Goal: Check status: Check status

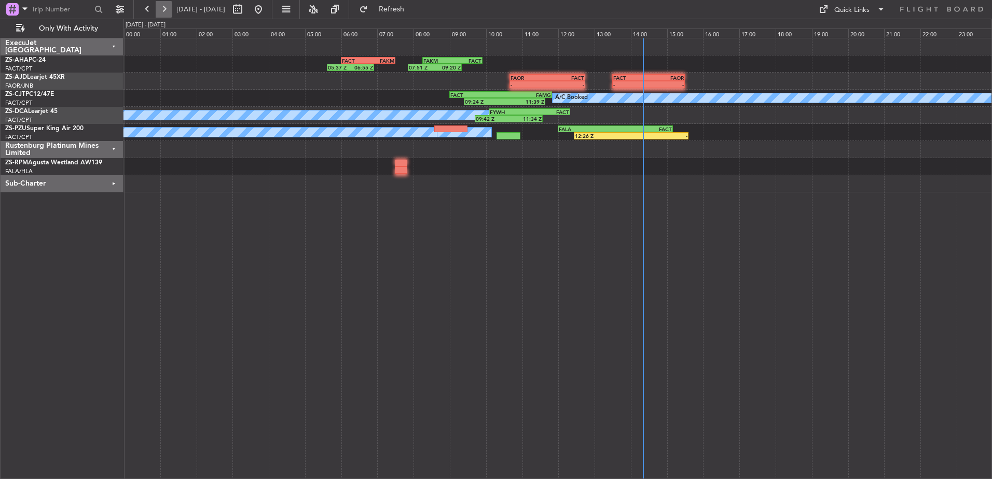
click at [165, 11] on button at bounding box center [164, 9] width 17 height 17
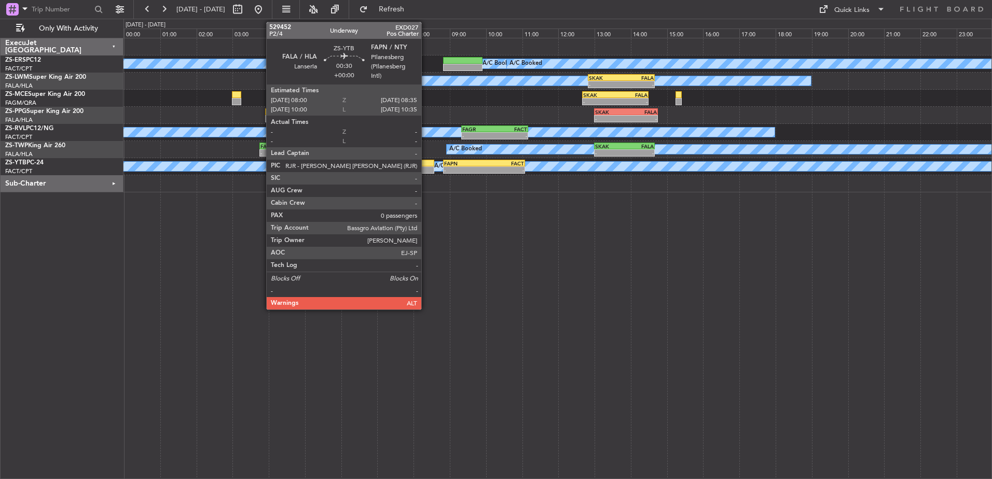
click at [426, 168] on div at bounding box center [423, 170] width 21 height 7
click at [423, 169] on div at bounding box center [423, 170] width 21 height 7
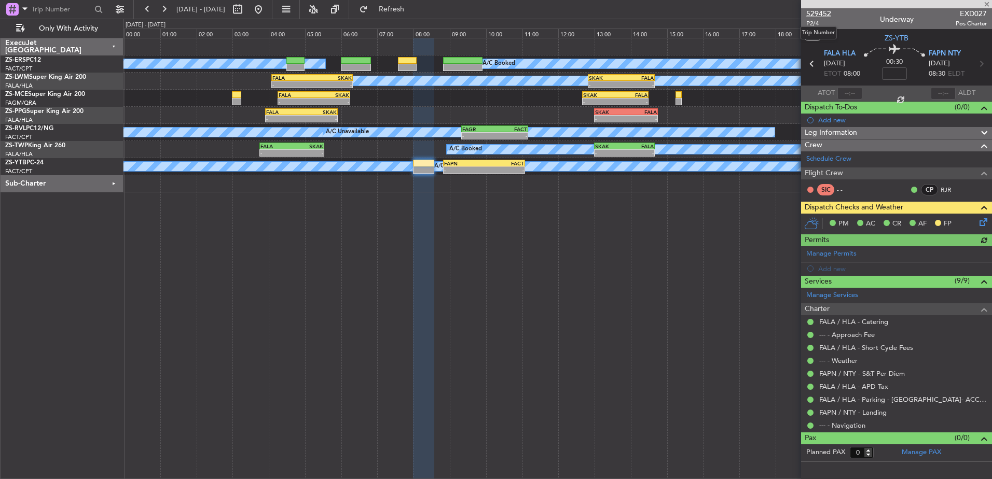
click at [823, 12] on span "529452" at bounding box center [818, 13] width 25 height 11
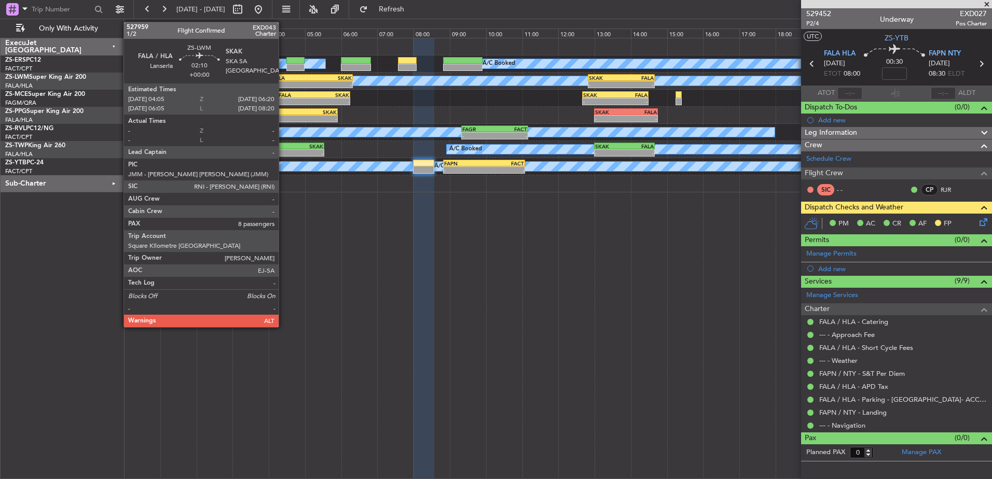
click at [283, 78] on div "FALA" at bounding box center [292, 78] width 40 height 6
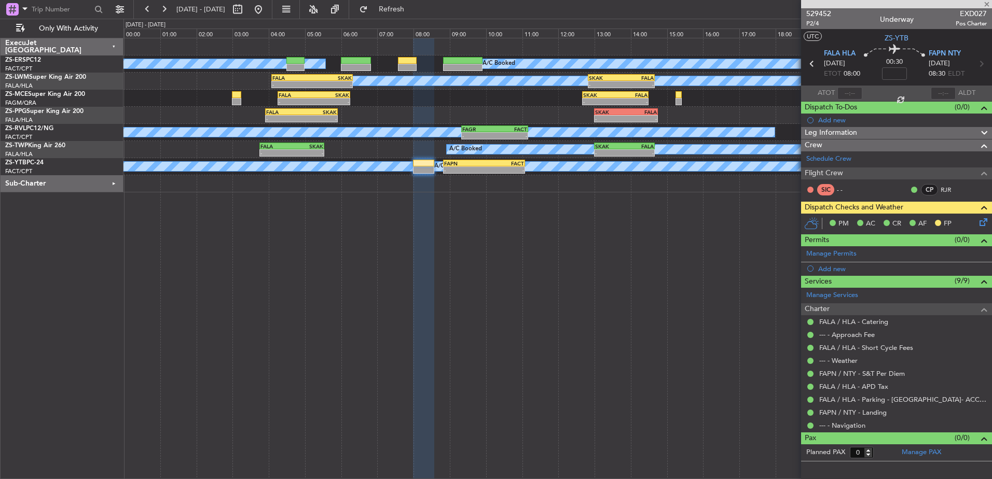
type input "8"
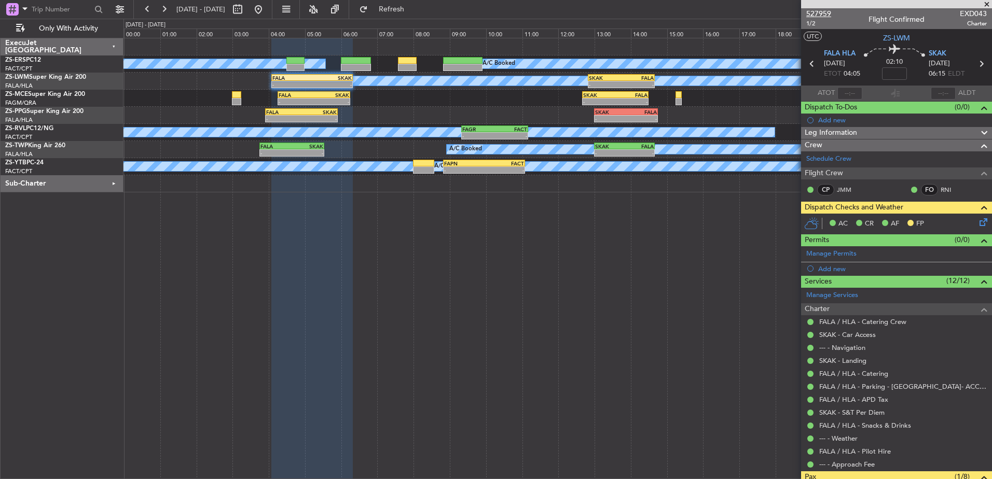
click at [821, 11] on span "527959" at bounding box center [818, 13] width 25 height 11
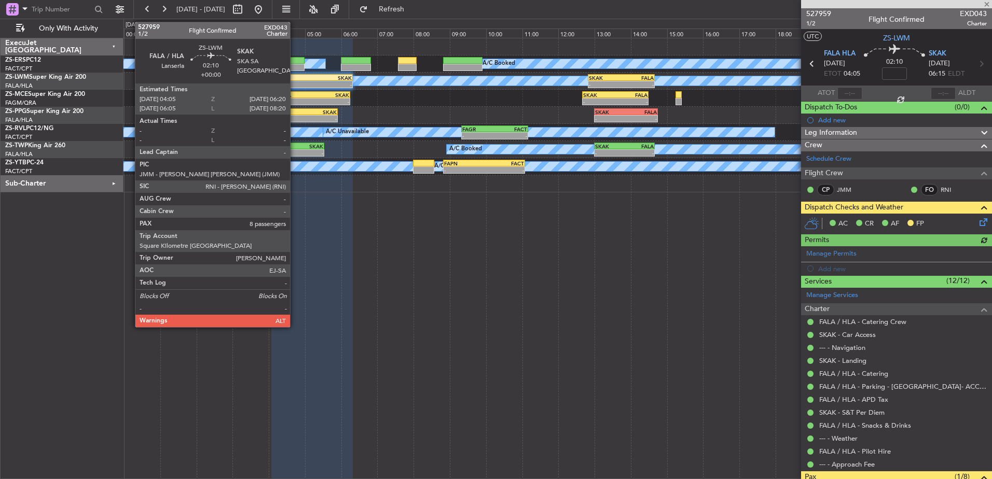
click at [295, 81] on div "-" at bounding box center [292, 84] width 40 height 6
click at [295, 81] on div "- -" at bounding box center [312, 84] width 82 height 7
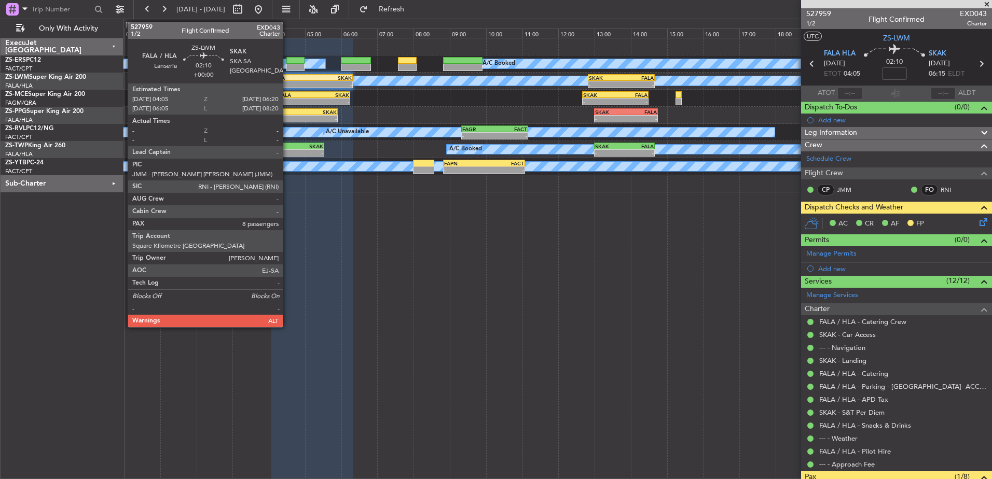
click at [287, 79] on div "FALA" at bounding box center [292, 78] width 40 height 6
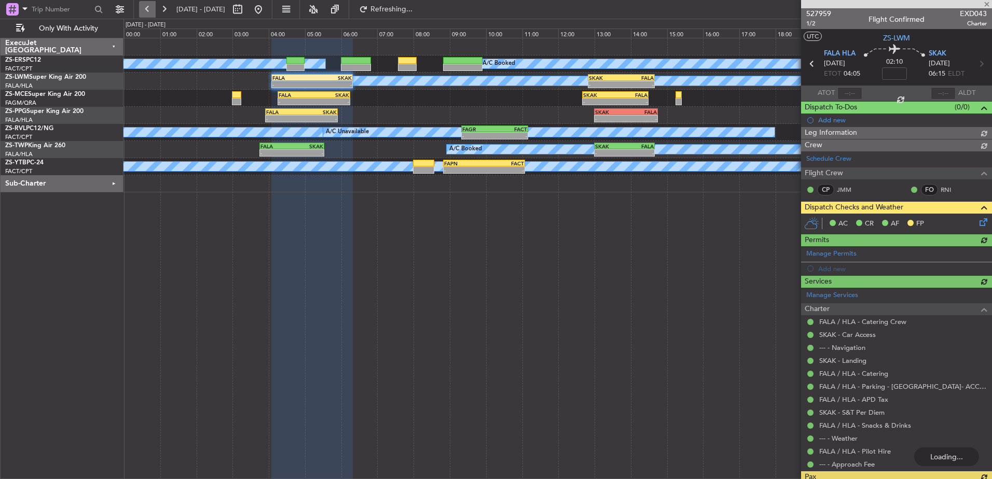
click at [146, 9] on button at bounding box center [147, 9] width 17 height 17
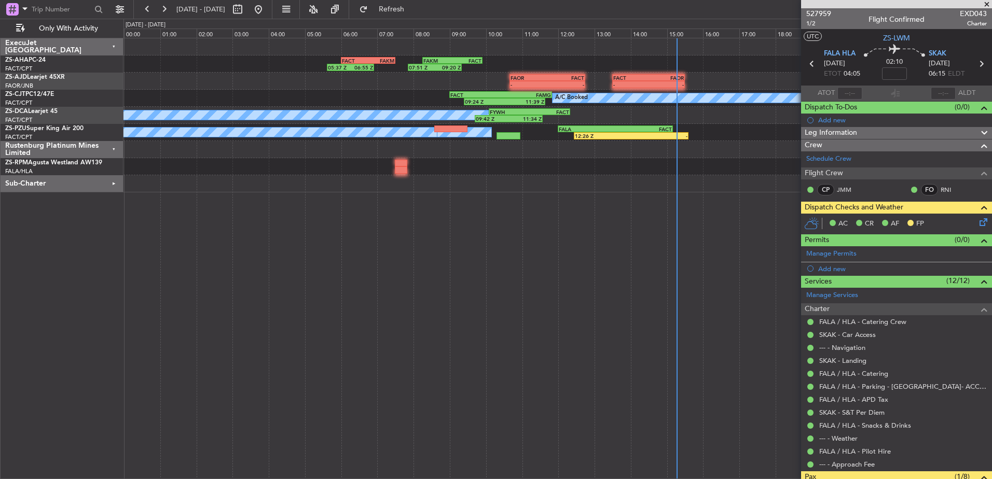
click at [71, 276] on div "ExecuJet [GEOGRAPHIC_DATA] ZS-AHA PC-24 FACT/CPT [GEOGRAPHIC_DATA] Intl. ZS-AJD…" at bounding box center [62, 258] width 123 height 441
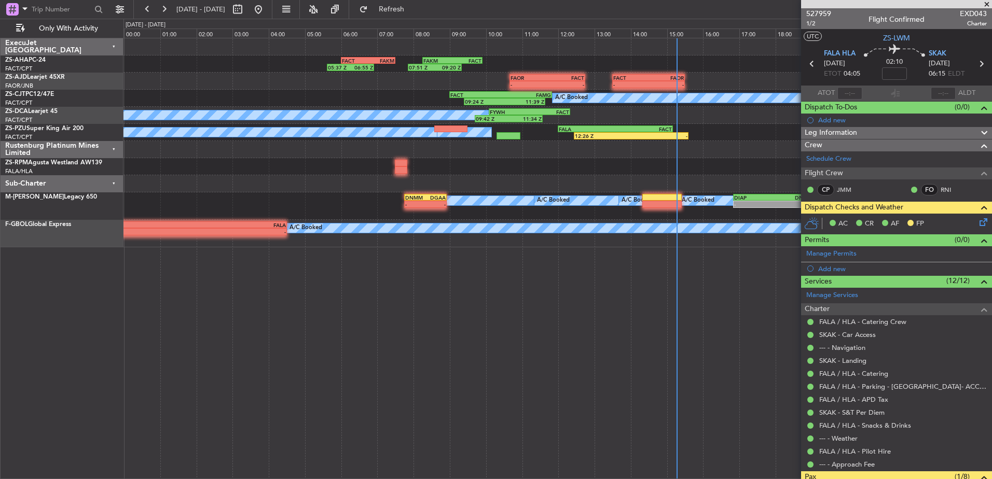
click at [111, 179] on div "Sub-Charter" at bounding box center [62, 183] width 123 height 17
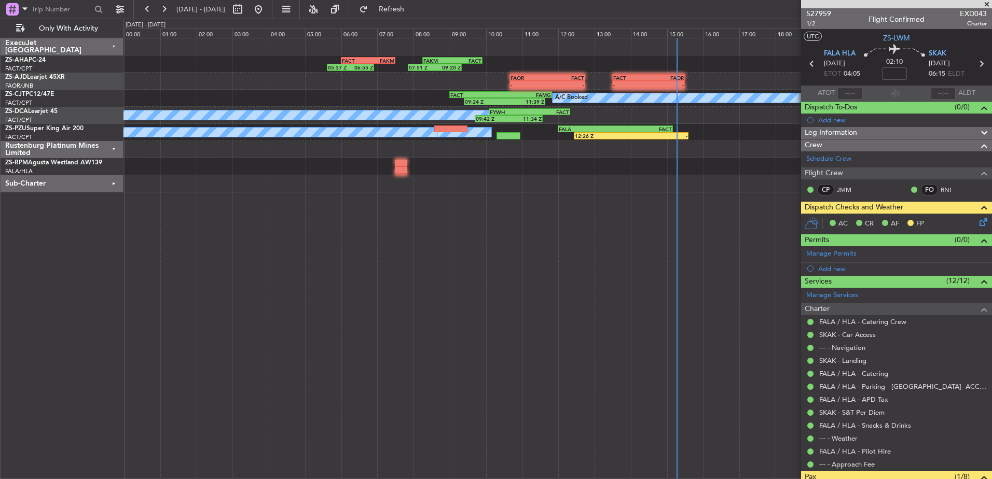
click at [111, 149] on div "Rustenburg Platinum Mines Limited" at bounding box center [62, 149] width 123 height 17
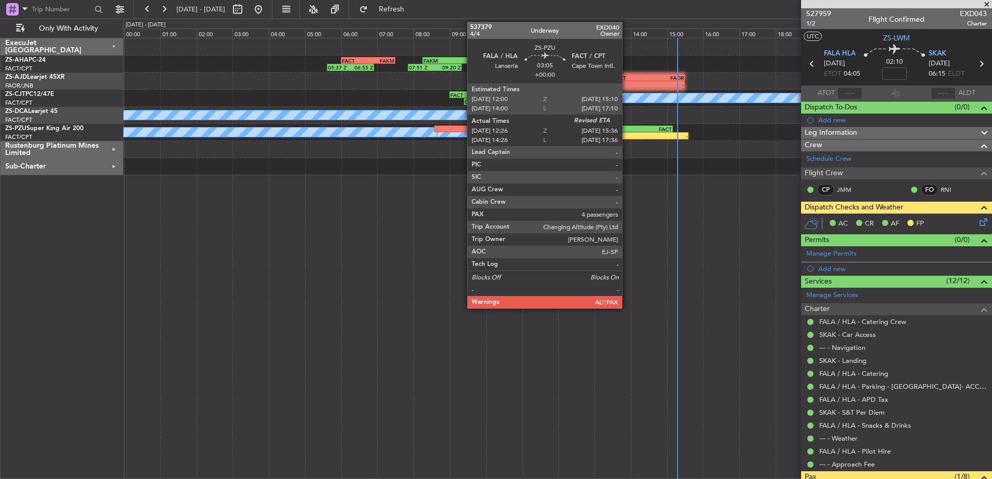
click at [627, 135] on div "12:26 Z" at bounding box center [603, 136] width 57 height 6
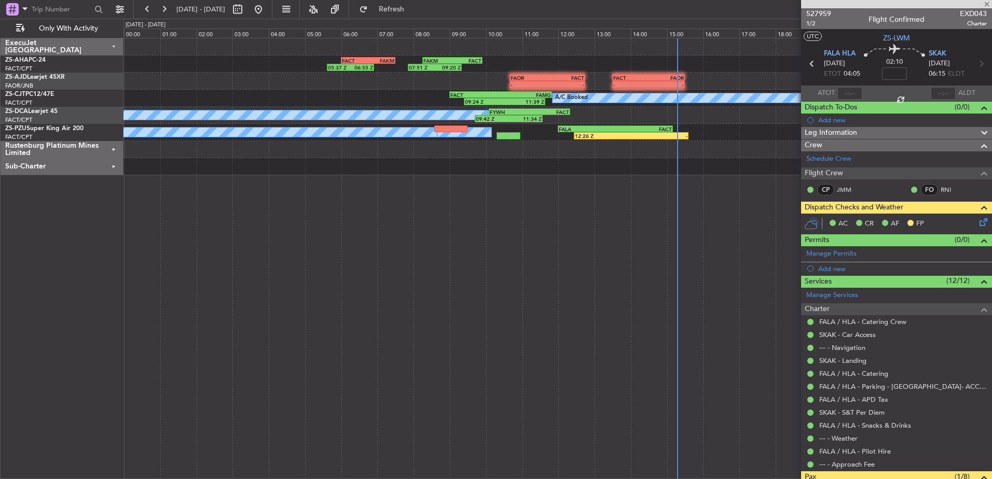
type input "12:26"
type input "4"
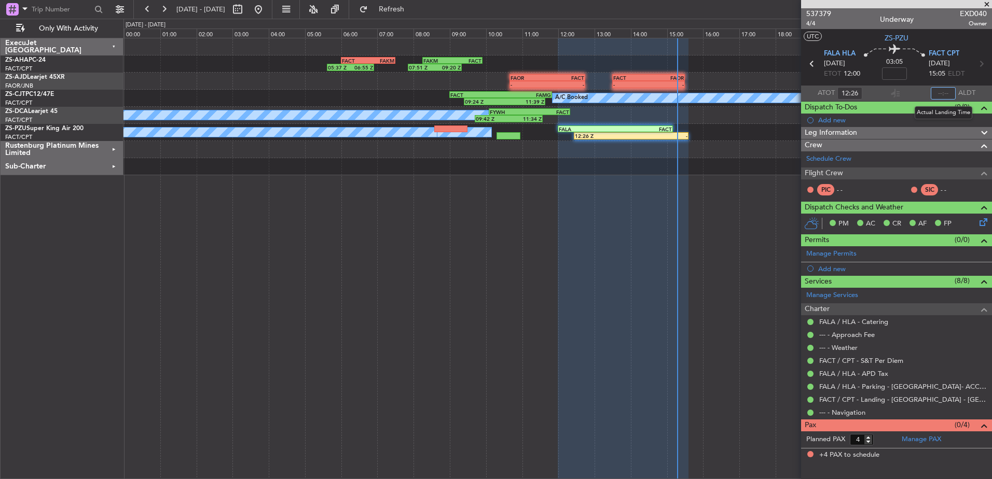
click at [947, 93] on input "text" at bounding box center [943, 93] width 25 height 12
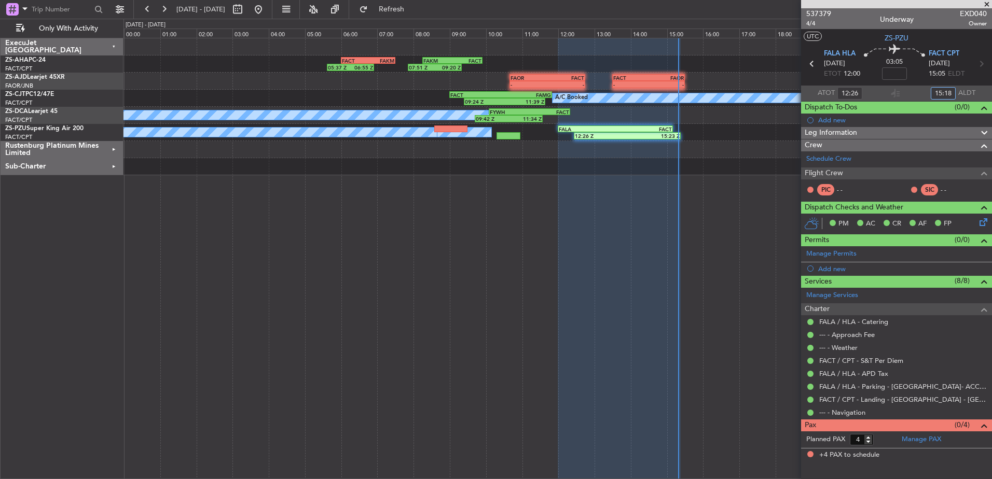
type input "15:18"
click at [162, 7] on button at bounding box center [164, 9] width 17 height 17
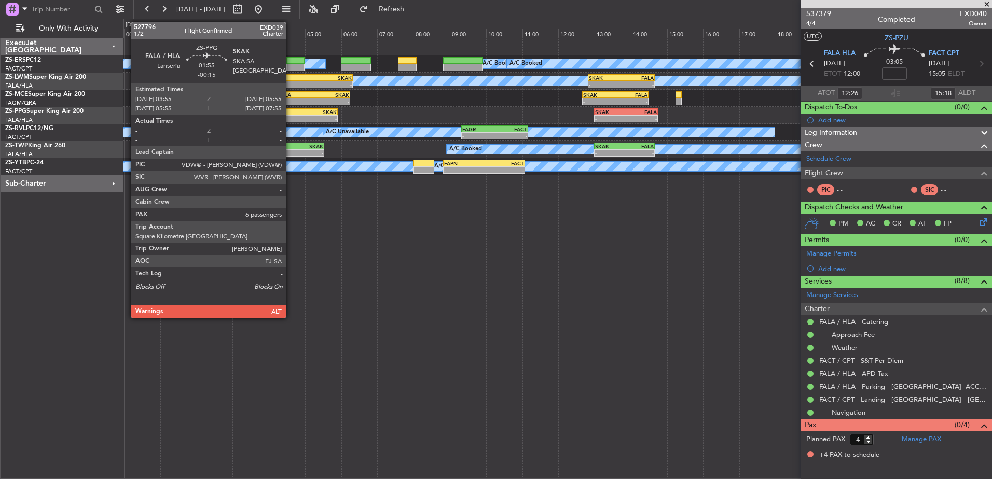
click at [290, 117] on div "-" at bounding box center [283, 119] width 35 height 6
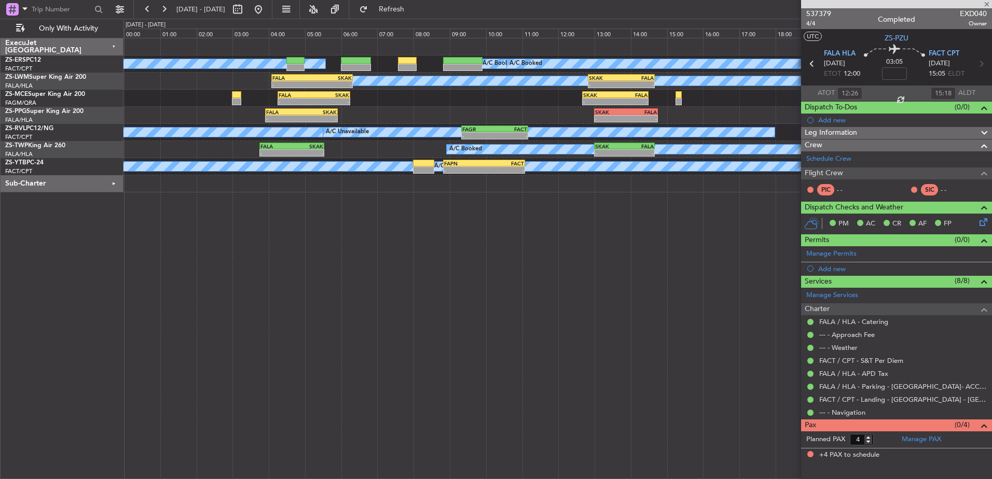
type input "-00:15"
type input "6"
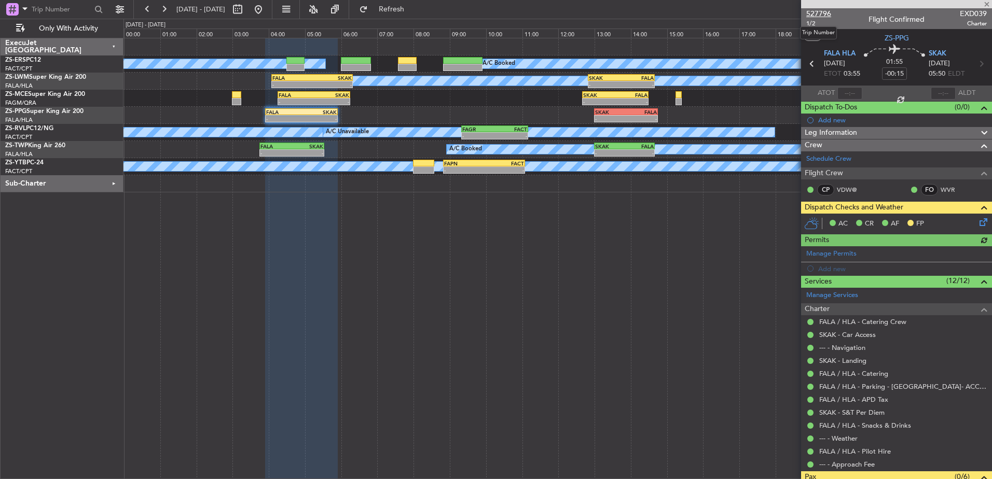
click at [822, 14] on span "527796" at bounding box center [818, 13] width 25 height 11
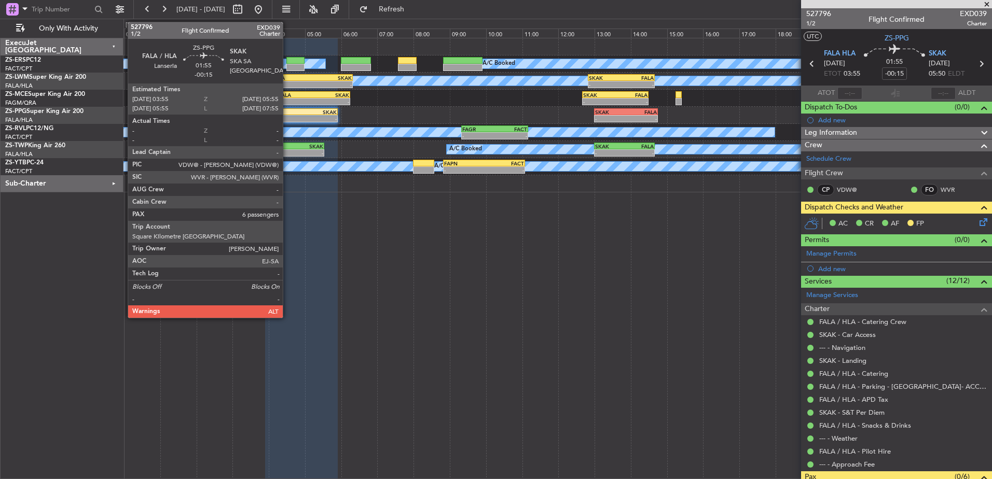
click at [287, 114] on div "FALA" at bounding box center [283, 112] width 35 height 6
click at [286, 114] on div "FALA" at bounding box center [283, 112] width 35 height 6
click at [290, 114] on div "FALA" at bounding box center [283, 112] width 35 height 6
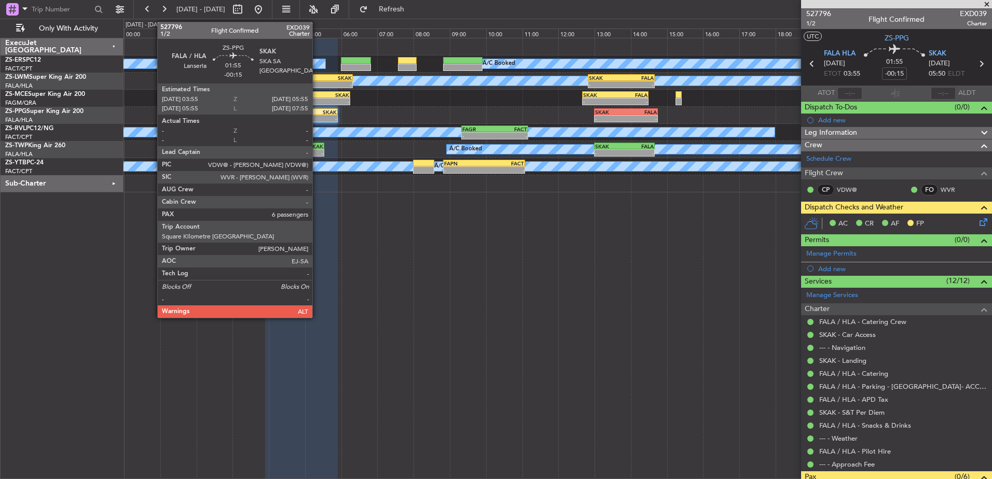
click at [317, 114] on div "SKAK" at bounding box center [318, 112] width 35 height 6
